Goal: Transaction & Acquisition: Obtain resource

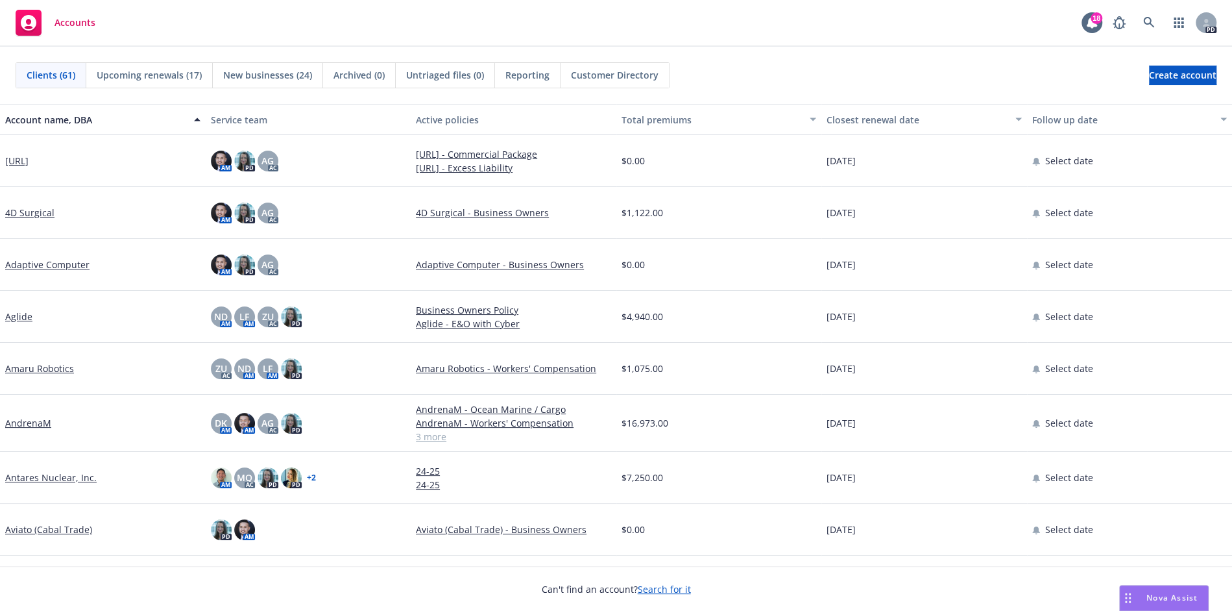
click at [33, 426] on link "AndrenaM" at bounding box center [28, 423] width 46 height 14
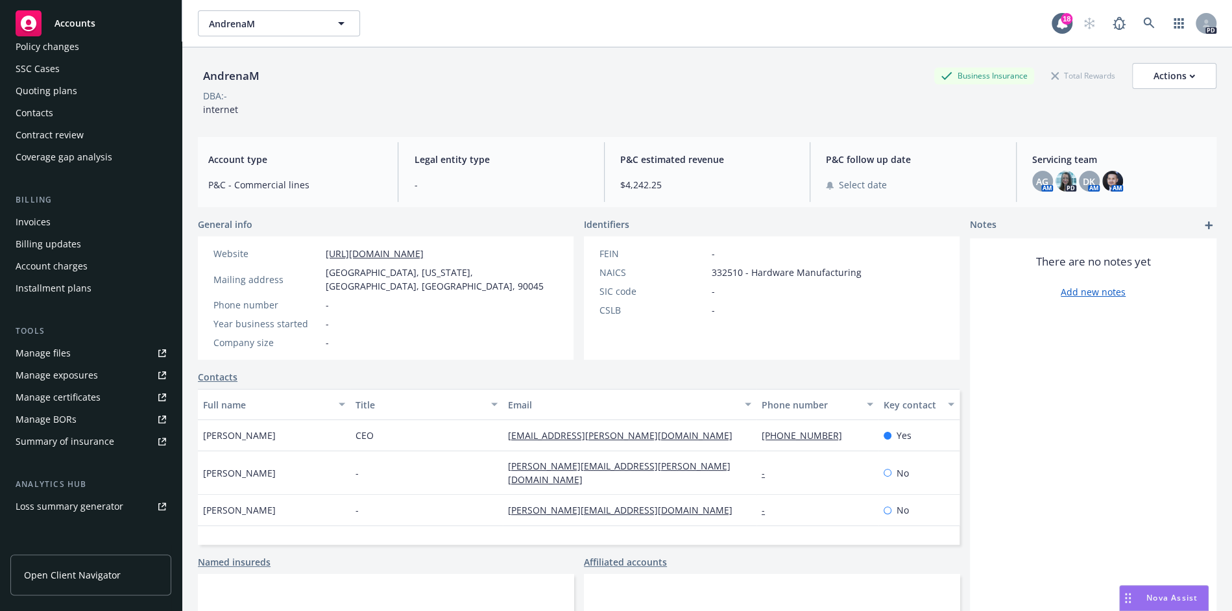
scroll to position [212, 0]
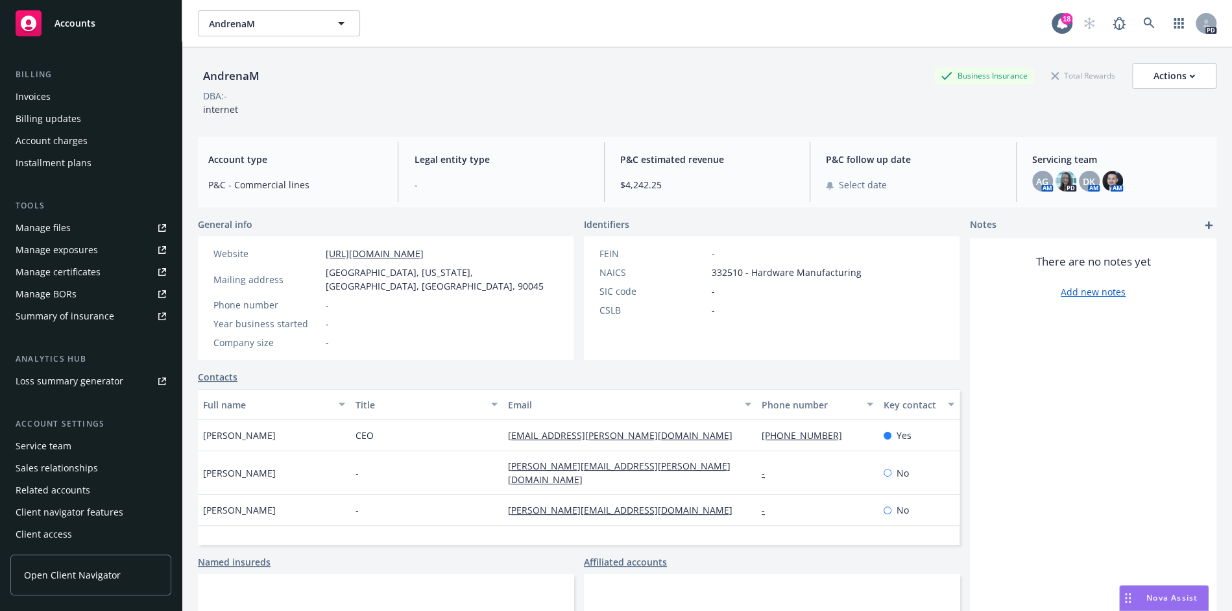
click at [56, 585] on link "Open Client Navigator" at bounding box center [90, 574] width 161 height 41
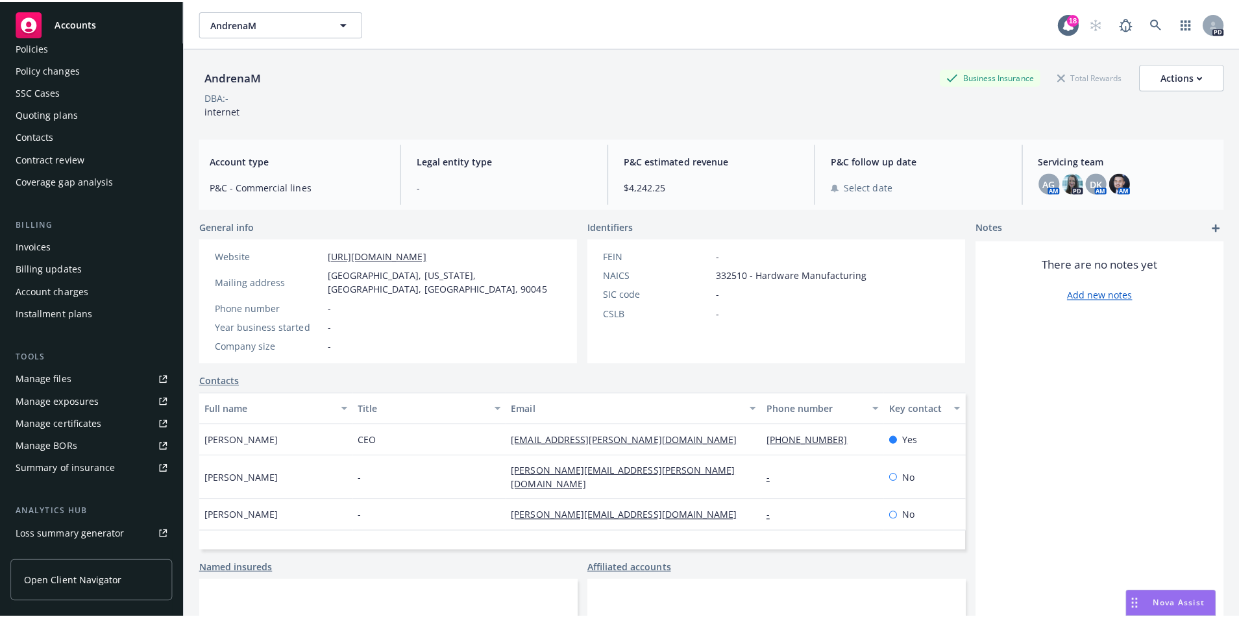
scroll to position [0, 0]
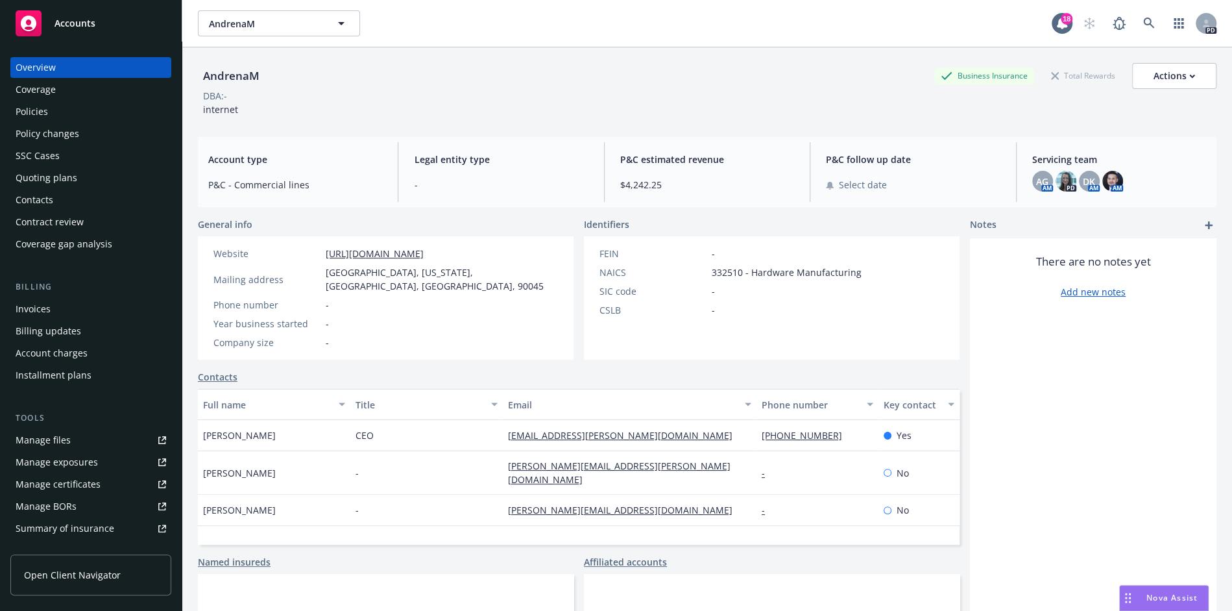
click at [64, 306] on div "Invoices" at bounding box center [91, 309] width 151 height 21
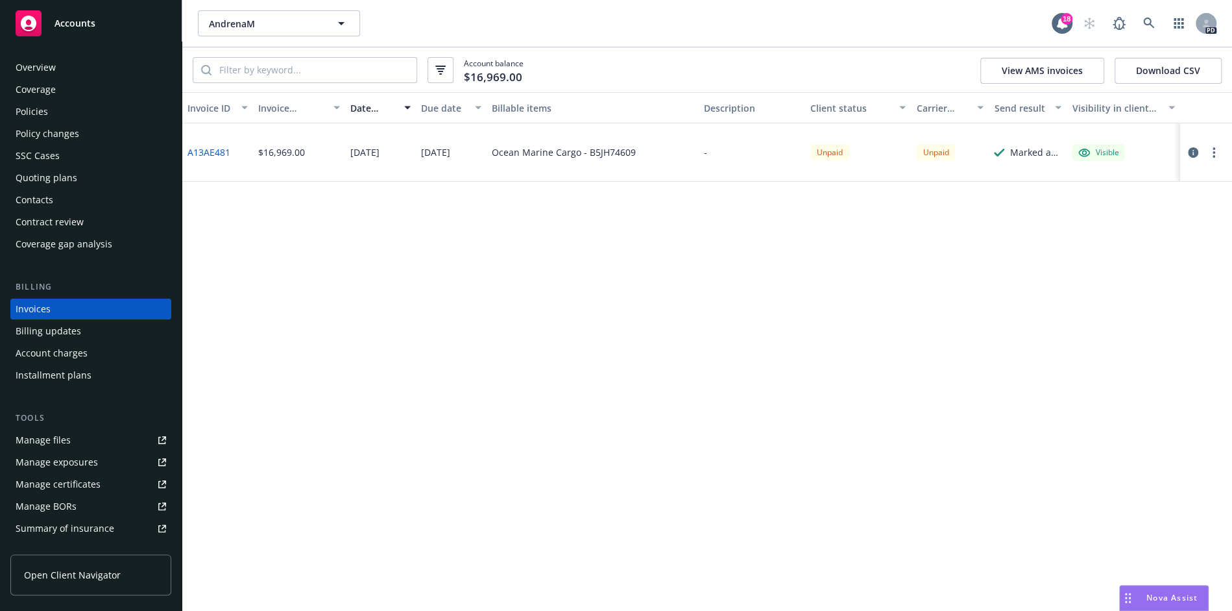
click at [49, 84] on div "Coverage" at bounding box center [36, 89] width 40 height 21
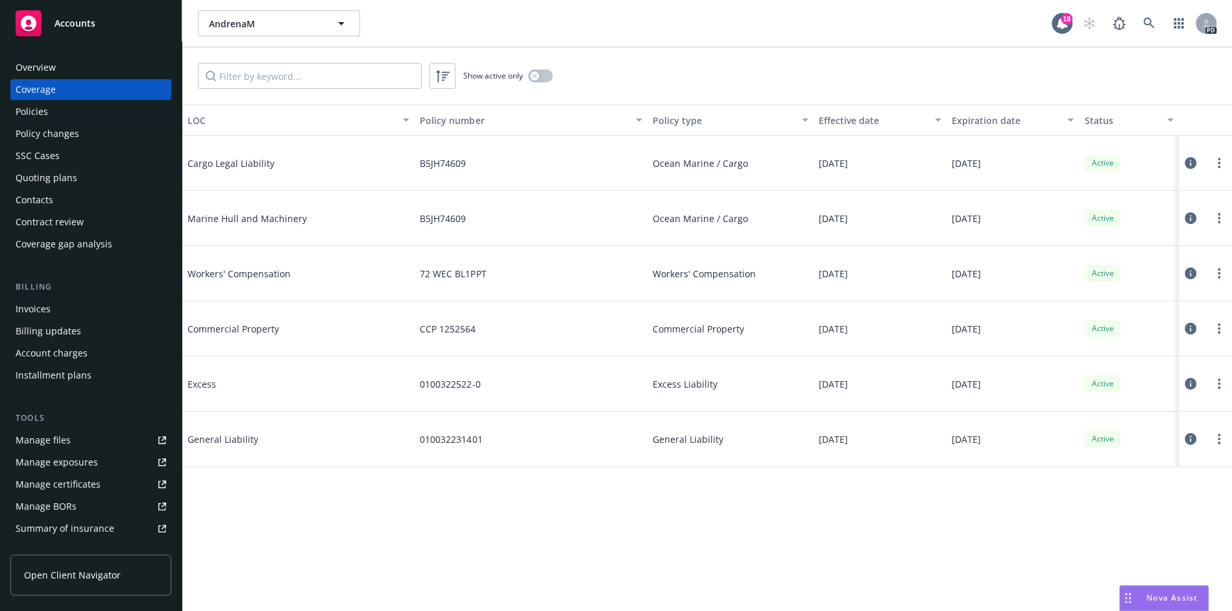
click at [58, 60] on div "Overview" at bounding box center [91, 67] width 151 height 21
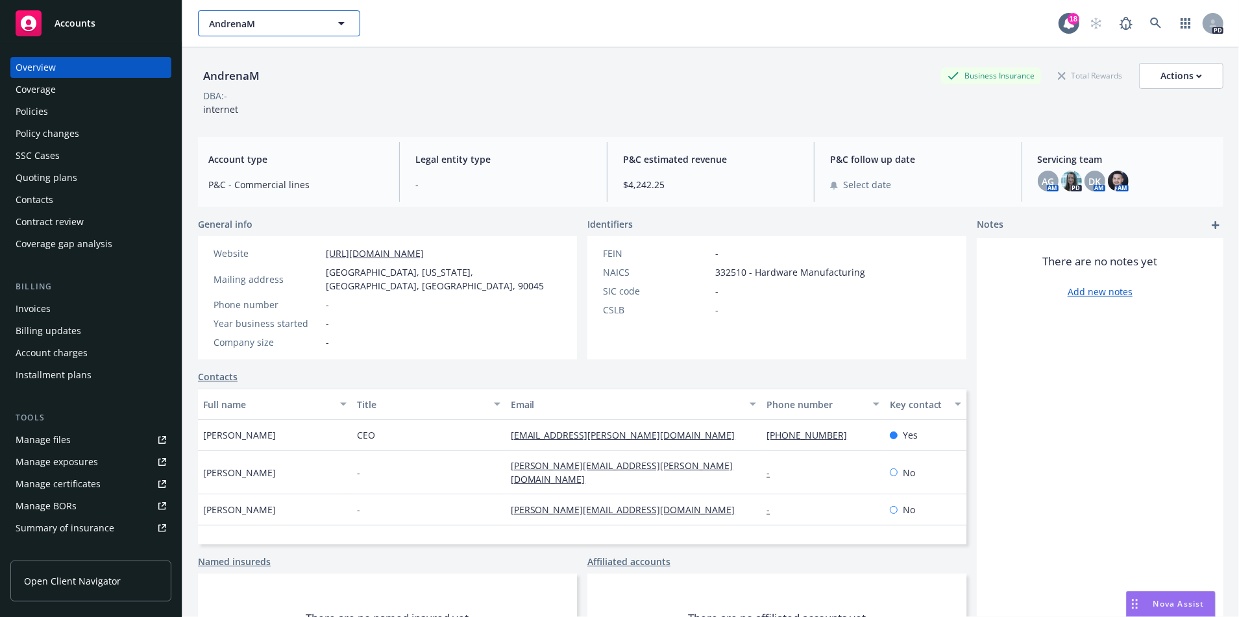
click at [286, 26] on span "AndrenaM" at bounding box center [265, 24] width 112 height 14
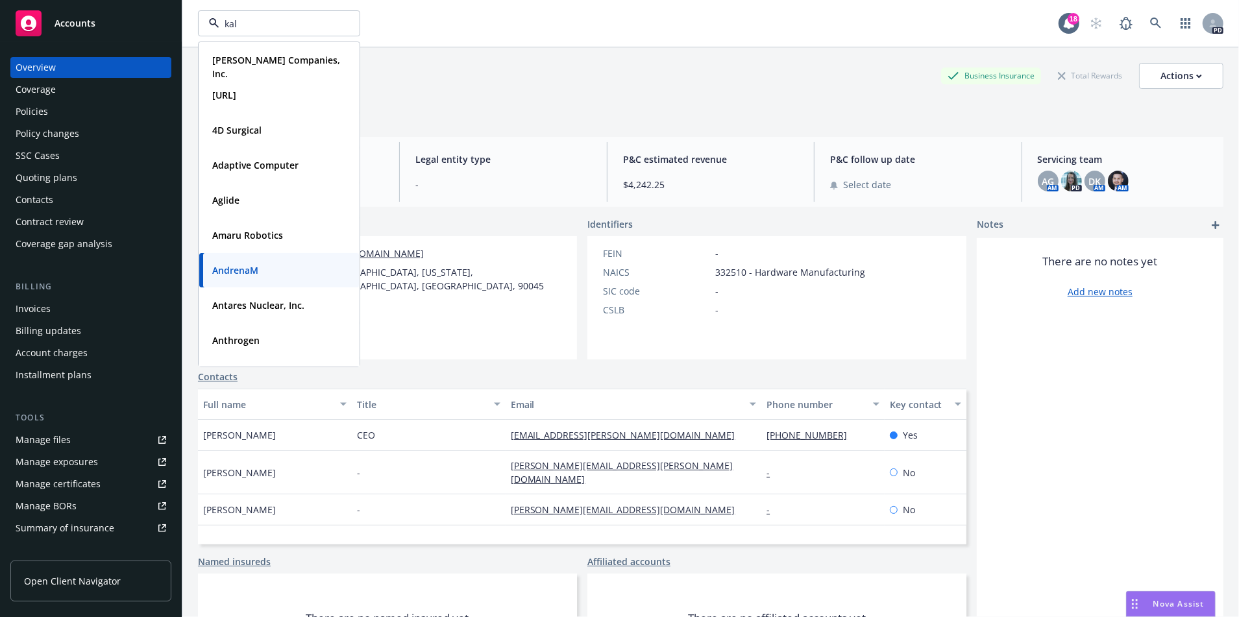
type input "kale"
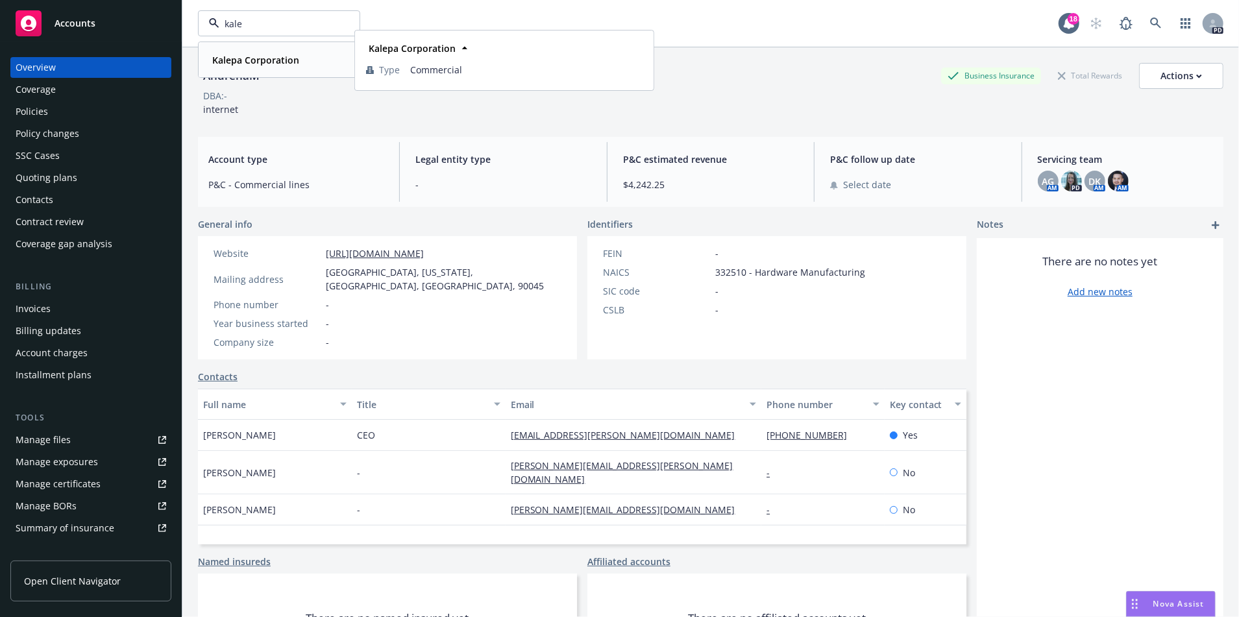
click at [251, 63] on strong "Kalepa Corporation" at bounding box center [255, 60] width 87 height 12
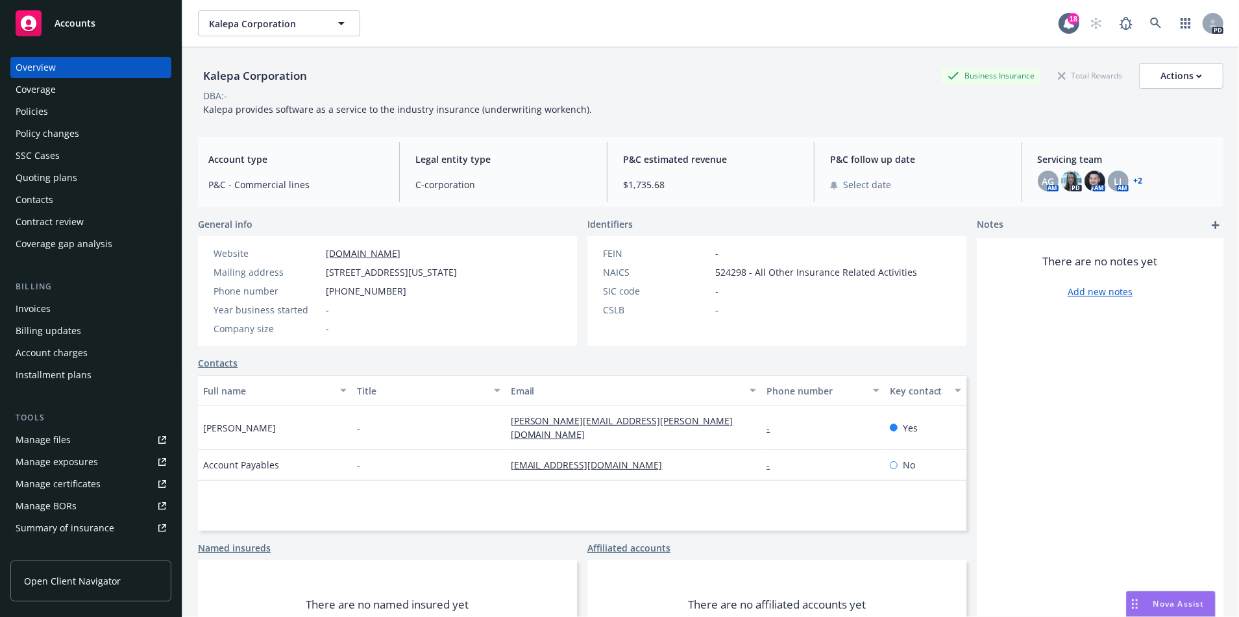
click at [51, 116] on div "Policies" at bounding box center [91, 111] width 151 height 21
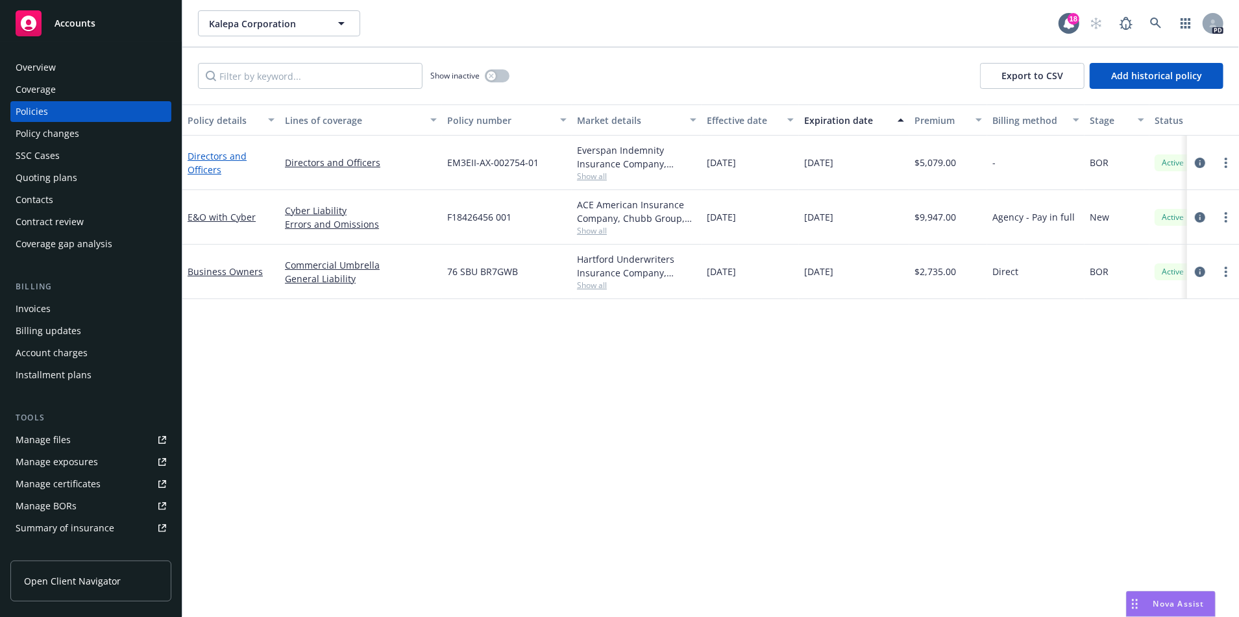
click at [206, 154] on link "Directors and Officers" at bounding box center [217, 163] width 59 height 26
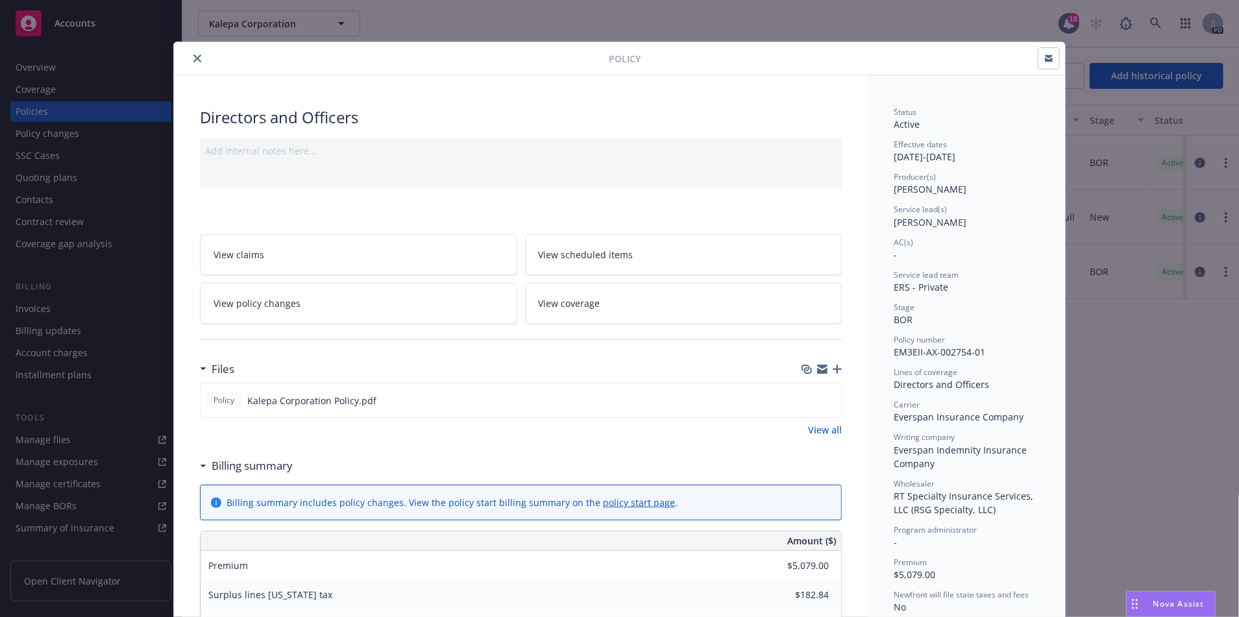
click at [190, 64] on button "close" at bounding box center [198, 59] width 16 height 16
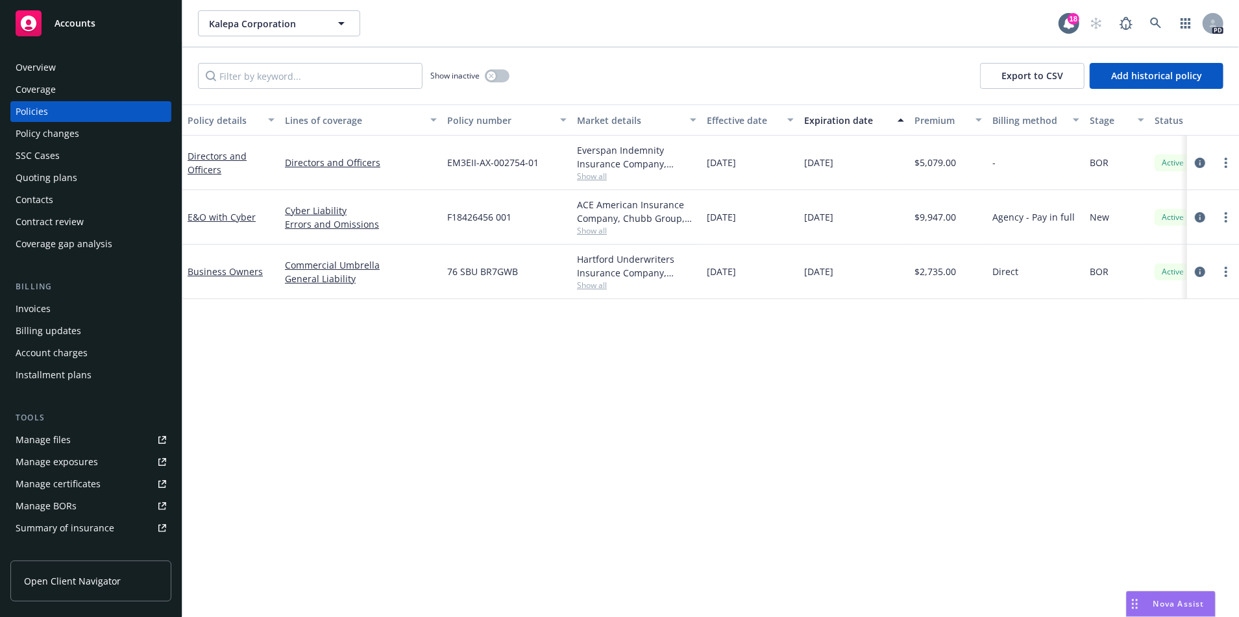
click at [71, 177] on div "Quoting plans" at bounding box center [47, 177] width 62 height 21
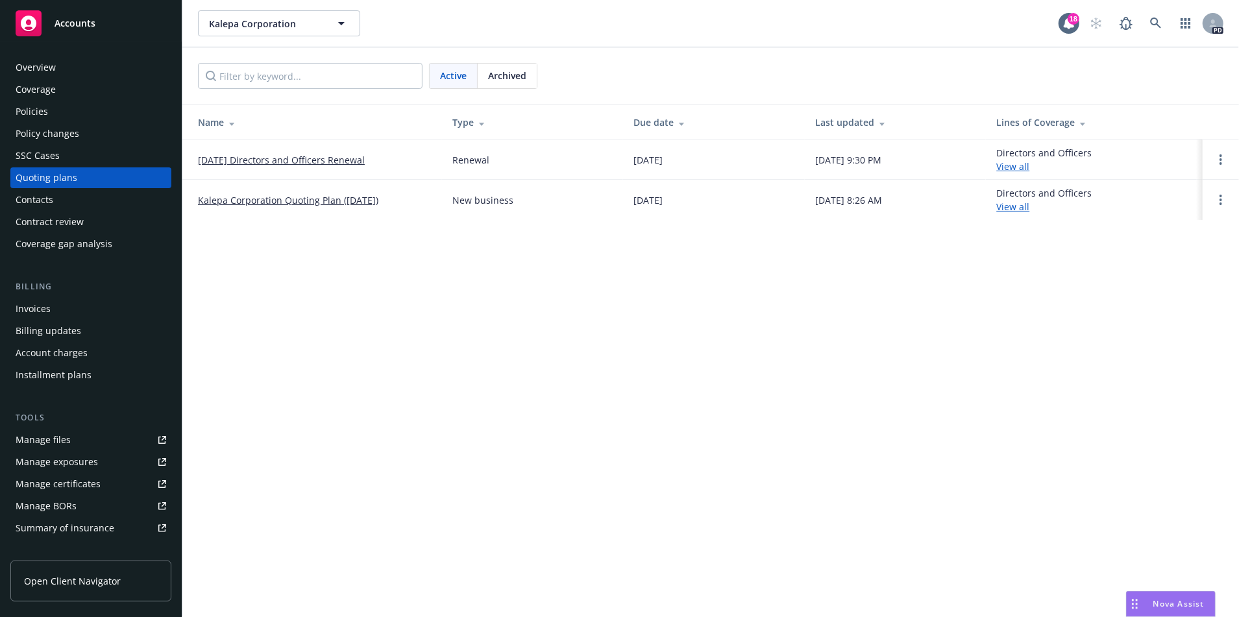
click at [297, 158] on link "[DATE] Directors and Officers Renewal" at bounding box center [281, 160] width 167 height 14
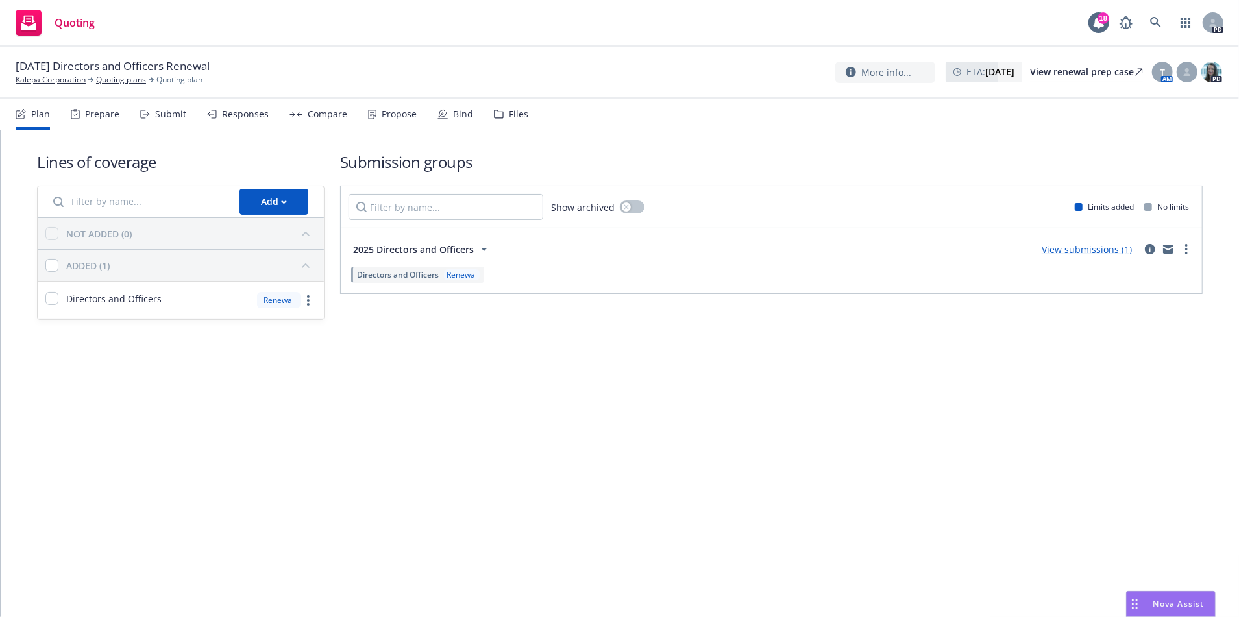
click at [88, 109] on div "Prepare" at bounding box center [102, 114] width 34 height 10
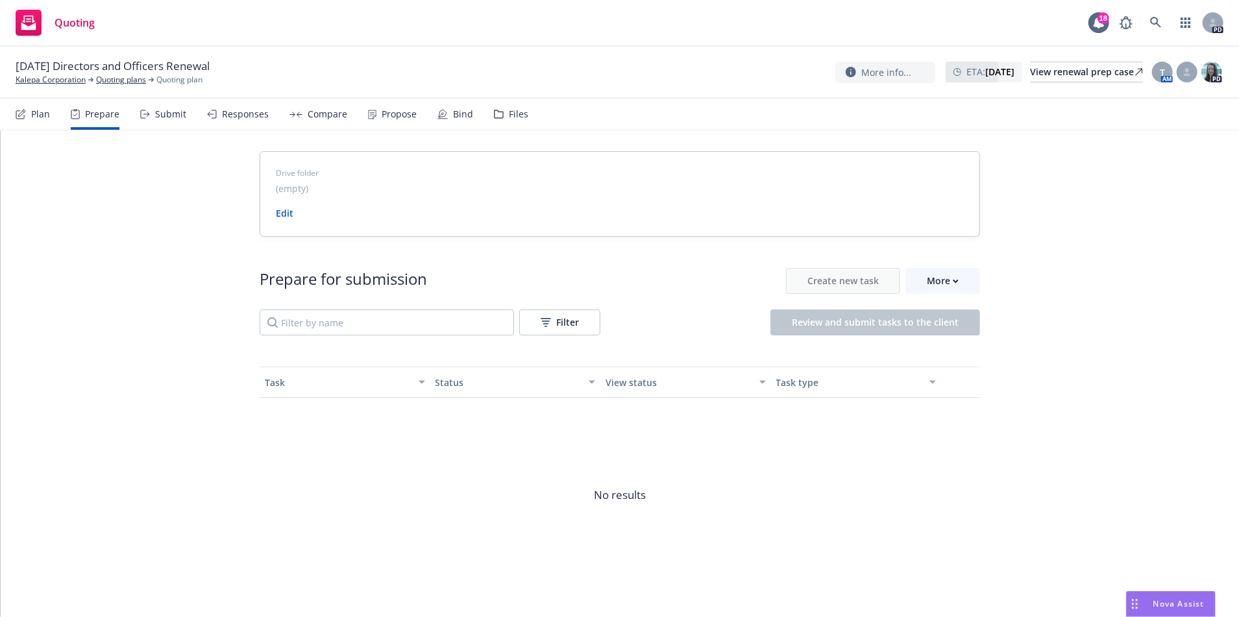
click at [173, 119] on div "Submit" at bounding box center [170, 114] width 31 height 10
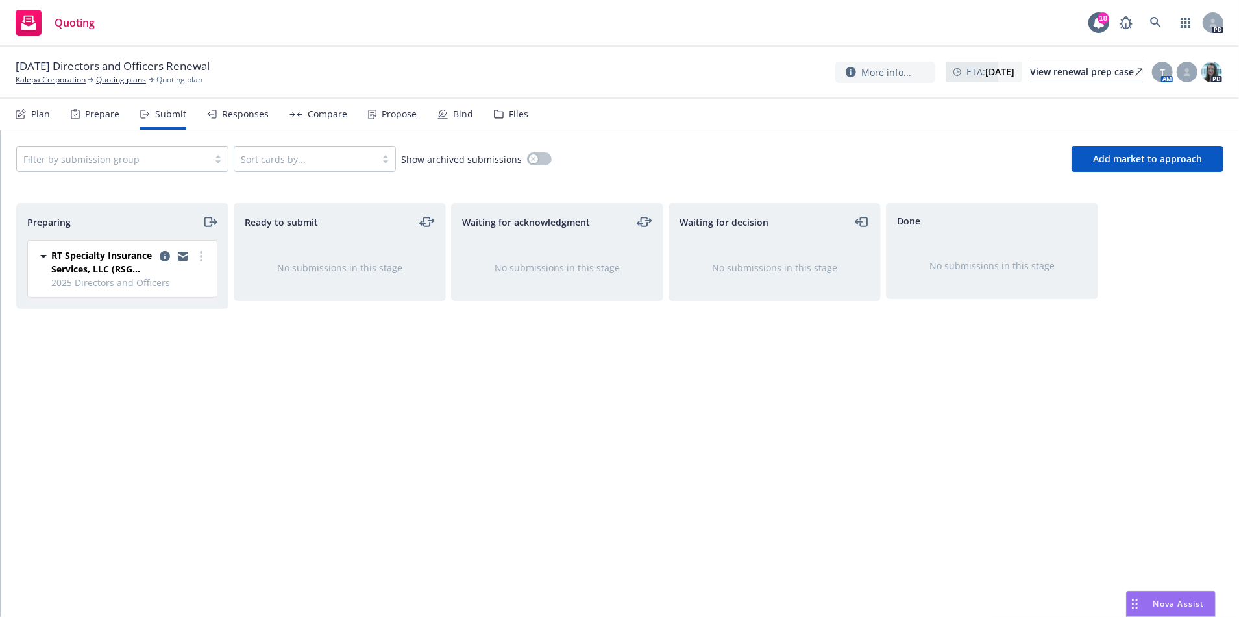
click at [139, 273] on span "RT Specialty Insurance Services, LLC (RSG Specialty, LLC)" at bounding box center [102, 262] width 103 height 27
click at [211, 116] on icon at bounding box center [212, 114] width 10 height 9
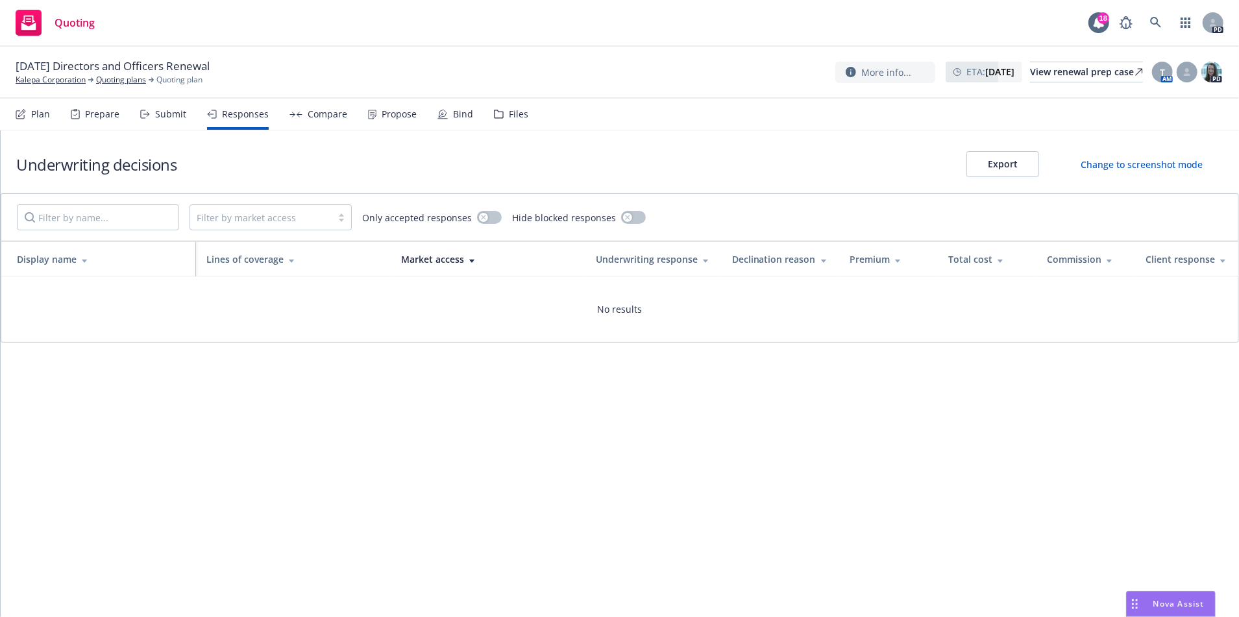
click at [310, 112] on div "Compare" at bounding box center [328, 114] width 40 height 10
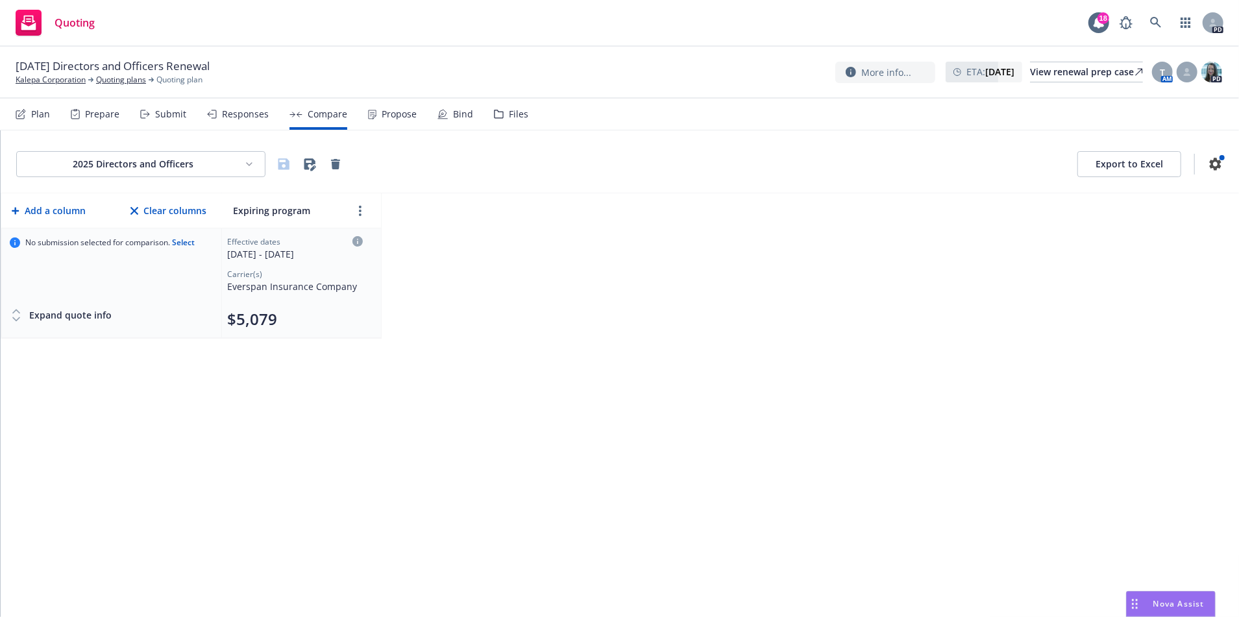
click at [386, 114] on div "Propose" at bounding box center [399, 114] width 35 height 10
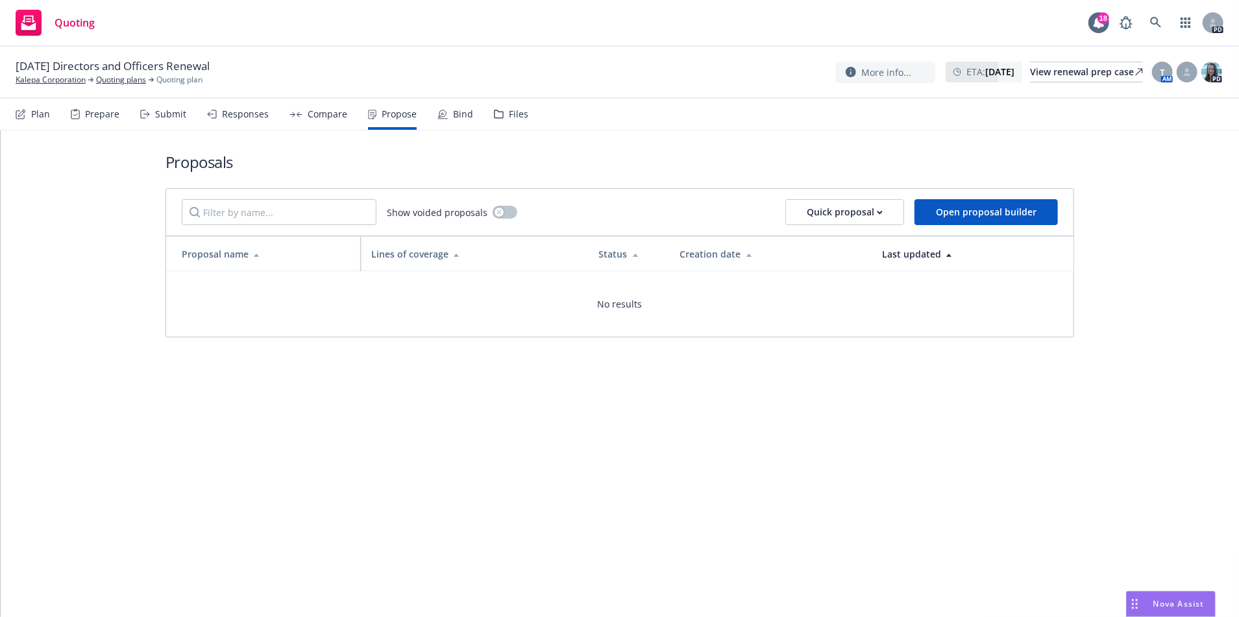
click at [461, 122] on div "Bind" at bounding box center [455, 114] width 36 height 31
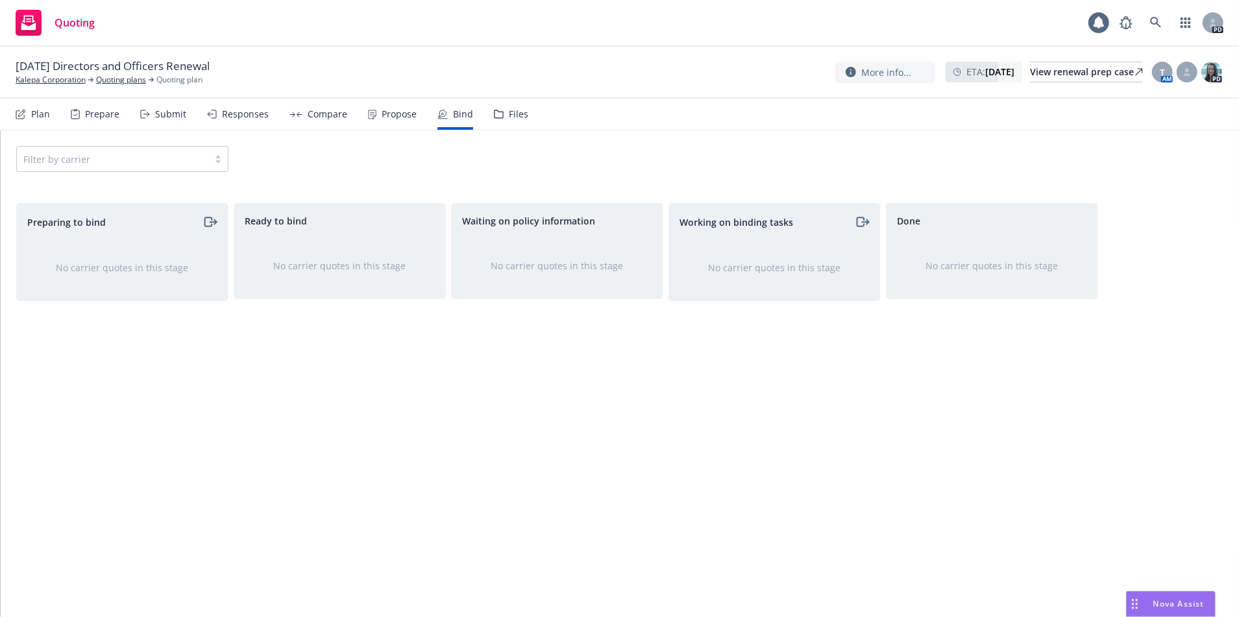
click at [498, 122] on div "Files" at bounding box center [511, 114] width 34 height 31
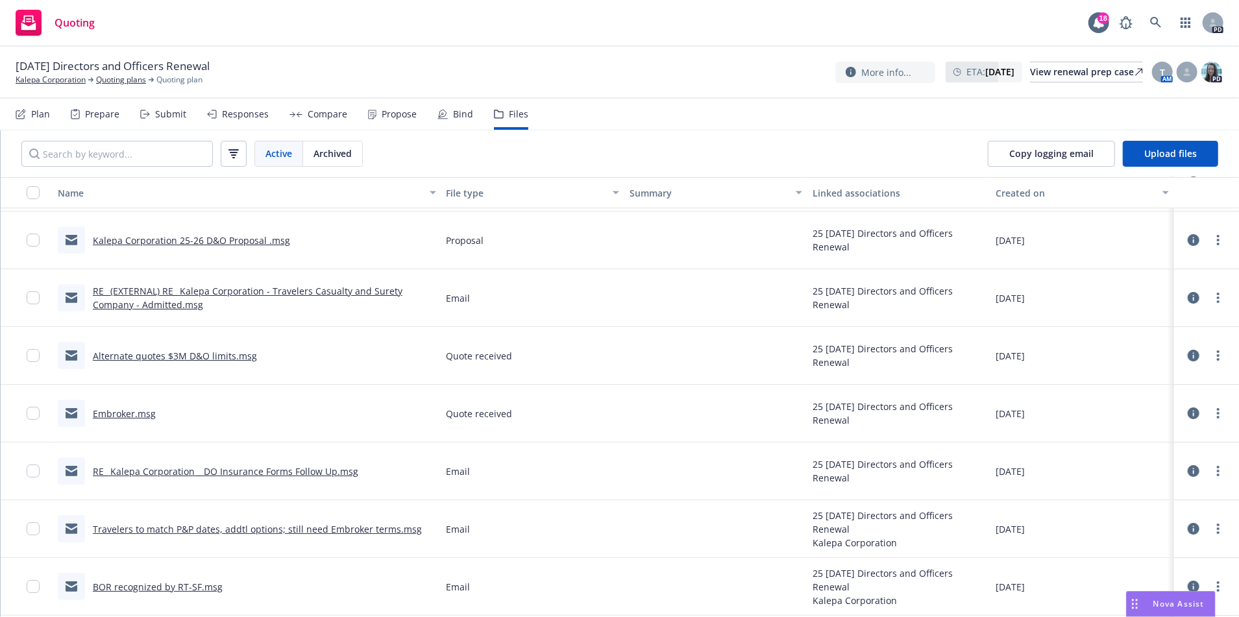
scroll to position [57, 0]
click at [256, 288] on link "RE_ (EXTERNAL) RE_ Kalepa Corporation - Travelers Casualty and Surety Company -…" at bounding box center [248, 295] width 310 height 26
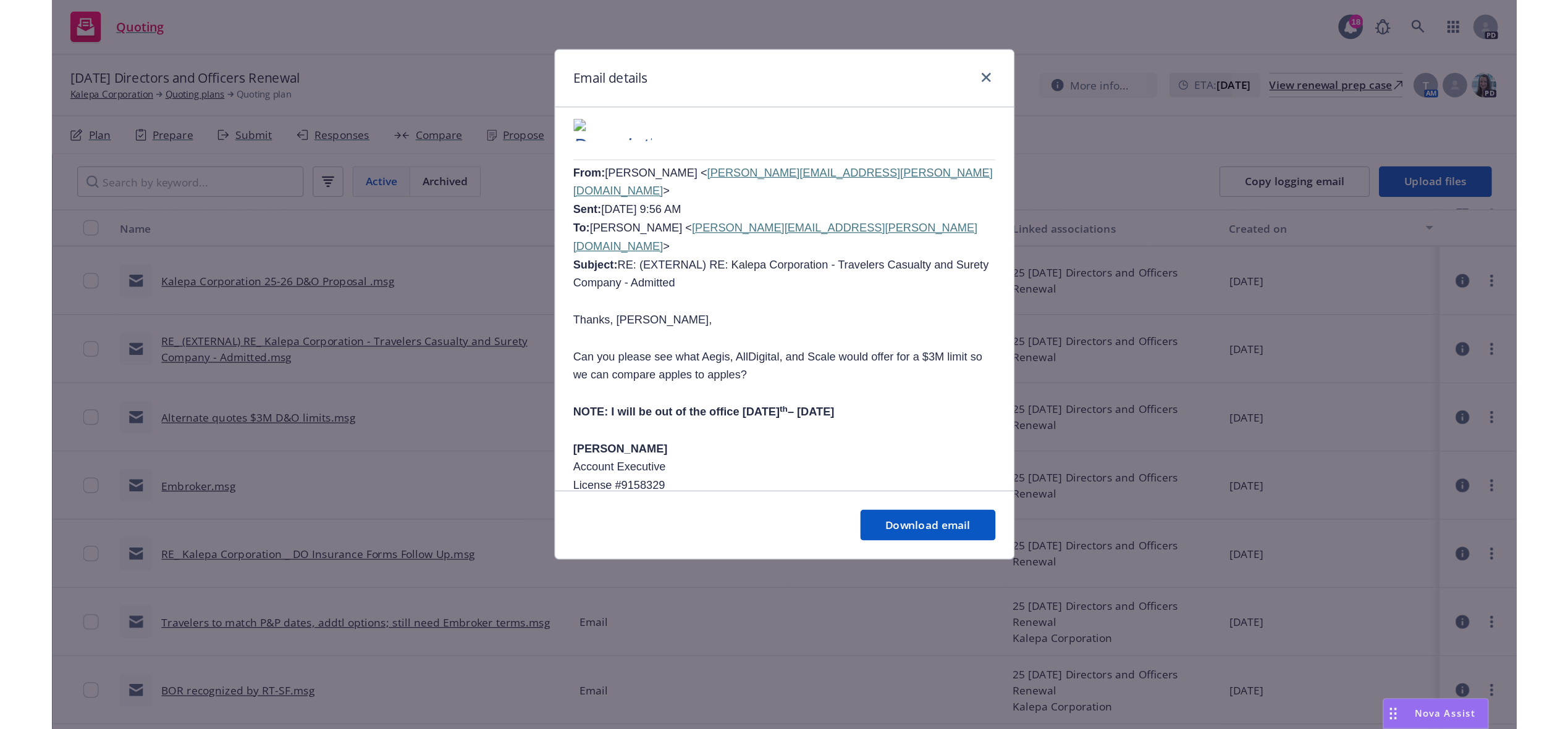
scroll to position [803, 0]
